Goal: Navigation & Orientation: Go to known website

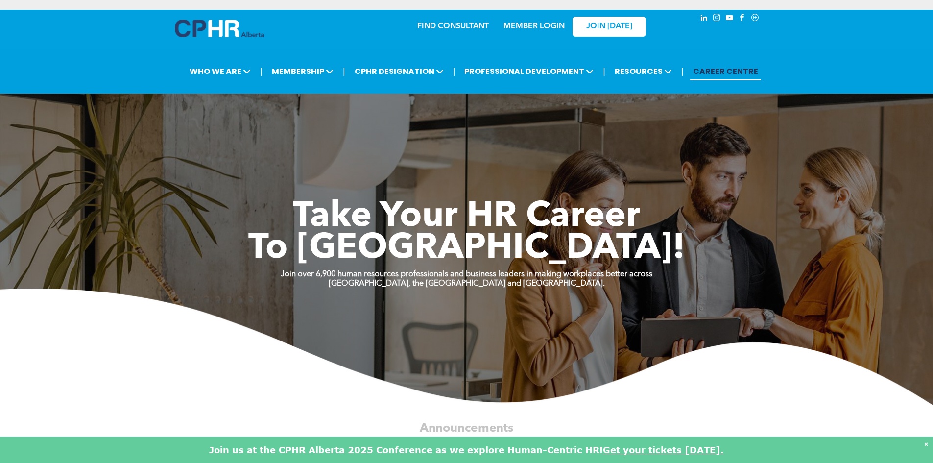
click at [530, 28] on link "MEMBER LOGIN" at bounding box center [533, 27] width 61 height 8
click at [532, 25] on link "MEMBER LOGIN" at bounding box center [533, 27] width 61 height 8
click at [233, 30] on img at bounding box center [219, 29] width 89 height 18
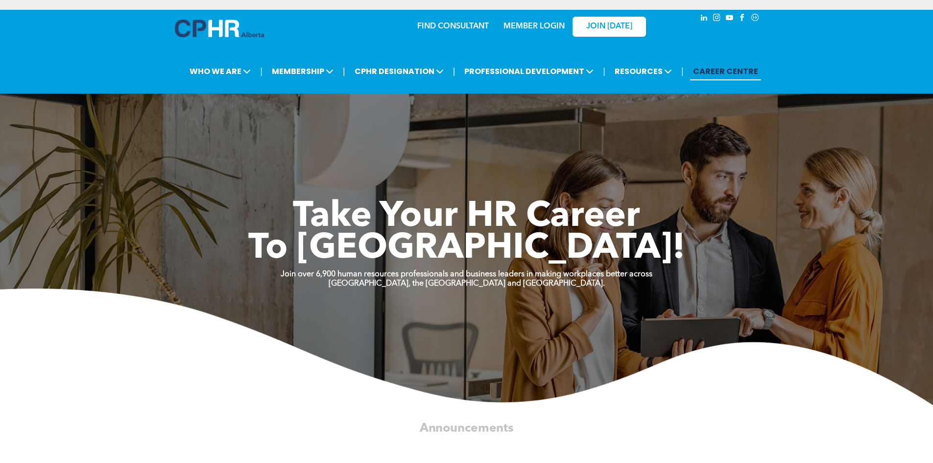
click at [551, 28] on link "MEMBER LOGIN" at bounding box center [533, 27] width 61 height 8
